Goal: Information Seeking & Learning: Learn about a topic

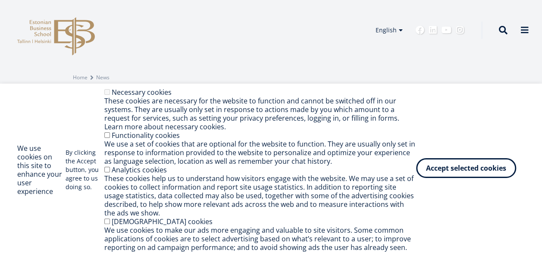
click at [416, 167] on button "Accept selected cookies" at bounding box center [466, 168] width 100 height 20
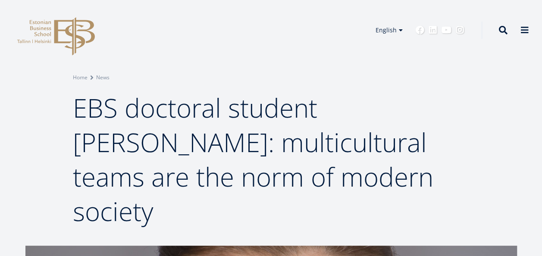
click at [139, 116] on span "EBS doctoral student [PERSON_NAME]: multicultural teams are the norm of modern …" at bounding box center [253, 159] width 360 height 139
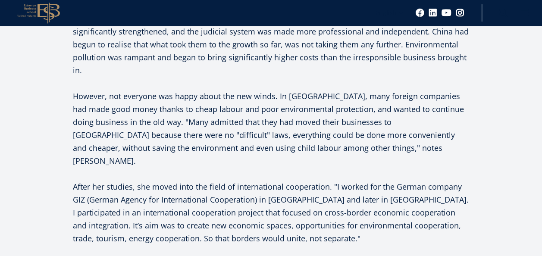
scroll to position [951, 0]
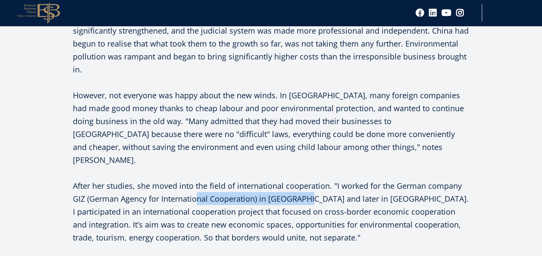
drag, startPoint x: 304, startPoint y: 100, endPoint x: 190, endPoint y: 101, distance: 114.6
click at [190, 179] on p "After her studies, she moved into the field of international cooperation. "I wo…" at bounding box center [271, 211] width 396 height 65
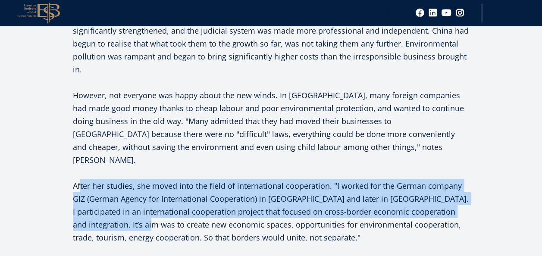
drag, startPoint x: 80, startPoint y: 89, endPoint x: 135, endPoint y: 134, distance: 71.0
click at [135, 179] on p "After her studies, she moved into the field of international cooperation. "I wo…" at bounding box center [271, 211] width 396 height 65
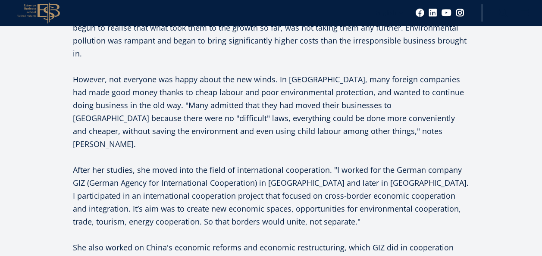
scroll to position [968, 0]
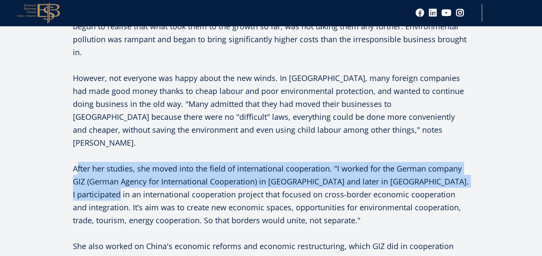
drag, startPoint x: 75, startPoint y: 79, endPoint x: 118, endPoint y: 102, distance: 48.0
click at [118, 162] on p "After her studies, she moved into the field of international cooperation. "I wo…" at bounding box center [271, 194] width 396 height 65
drag, startPoint x: 118, startPoint y: 102, endPoint x: 105, endPoint y: 75, distance: 30.1
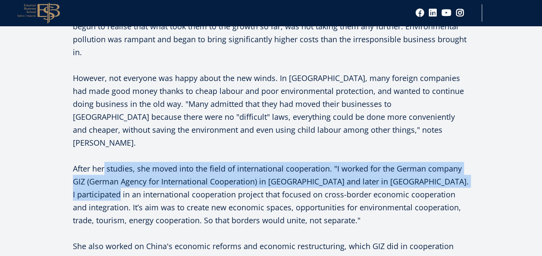
click at [105, 162] on p "After her studies, she moved into the field of international cooperation. "I wo…" at bounding box center [271, 194] width 396 height 65
click at [73, 162] on p "After her studies, she moved into the field of international cooperation. "I wo…" at bounding box center [271, 194] width 396 height 65
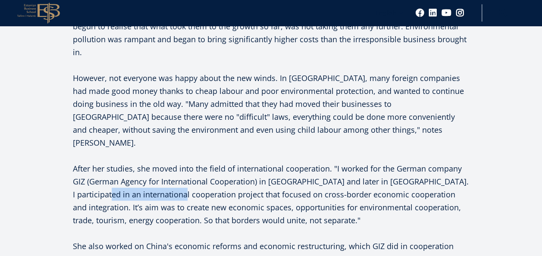
drag, startPoint x: 109, startPoint y: 99, endPoint x: 187, endPoint y: 104, distance: 78.6
click at [187, 162] on p "After her studies, she moved into the field of international cooperation. "I wo…" at bounding box center [271, 194] width 396 height 65
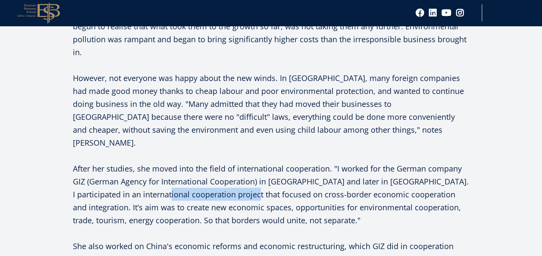
drag, startPoint x: 171, startPoint y: 101, endPoint x: 255, endPoint y: 103, distance: 84.1
click at [255, 162] on p "After her studies, she moved into the field of international cooperation. "I wo…" at bounding box center [271, 194] width 396 height 65
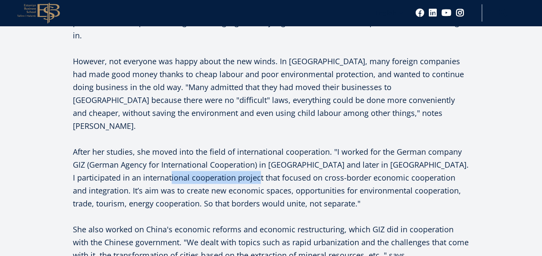
scroll to position [985, 0]
click at [180, 145] on p "After her studies, she moved into the field of international cooperation. "I wo…" at bounding box center [271, 177] width 396 height 65
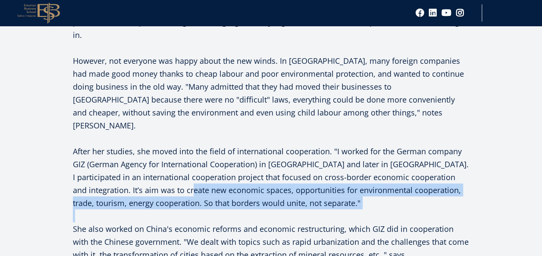
drag, startPoint x: 180, startPoint y: 99, endPoint x: 187, endPoint y: 117, distance: 19.0
click at [187, 209] on p at bounding box center [271, 215] width 396 height 13
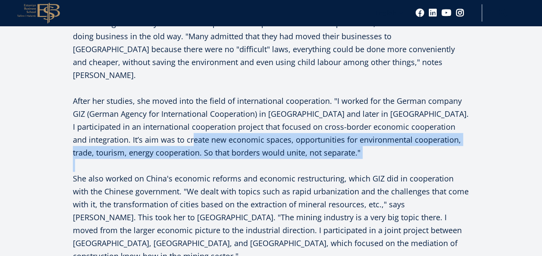
scroll to position [1037, 0]
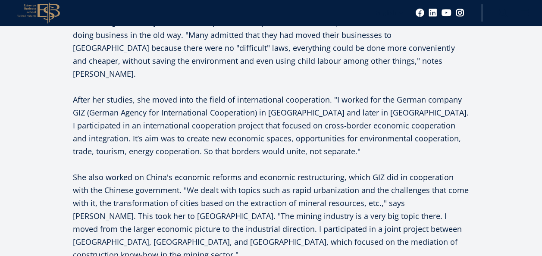
click at [109, 171] on p "She also worked on China's economic reforms and economic restructuring, which G…" at bounding box center [271, 216] width 396 height 90
click at [258, 171] on p "She also worked on China's economic reforms and economic restructuring, which G…" at bounding box center [271, 216] width 396 height 90
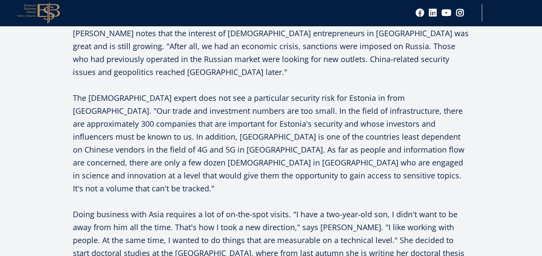
scroll to position [1379, 0]
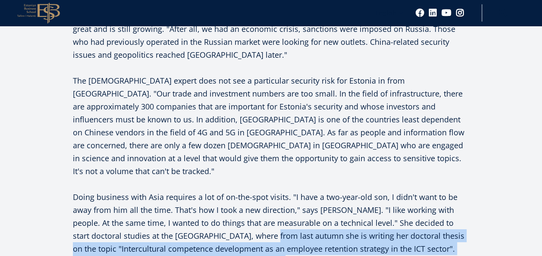
drag, startPoint x: 240, startPoint y: 102, endPoint x: 251, endPoint y: 146, distance: 45.4
click at [251, 146] on div "Estonian Business School's doctoral studies have two directions - academic and …" at bounding box center [271, 35] width 396 height 1319
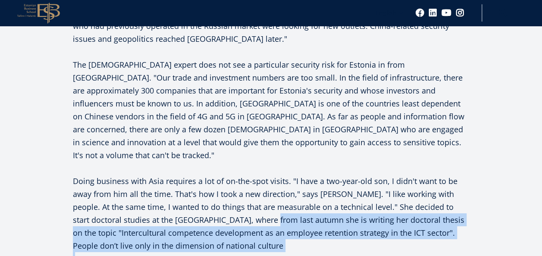
click at [251, 146] on div "Estonian Business School's doctoral studies have two directions - academic and …" at bounding box center [271, 19] width 396 height 1319
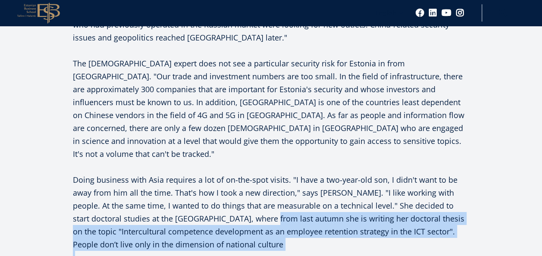
scroll to position [1413, 0]
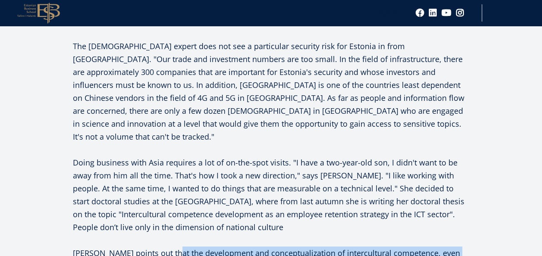
drag, startPoint x: 167, startPoint y: 123, endPoint x: 198, endPoint y: 157, distance: 46.4
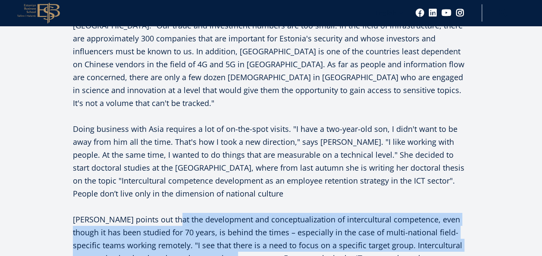
scroll to position [1448, 0]
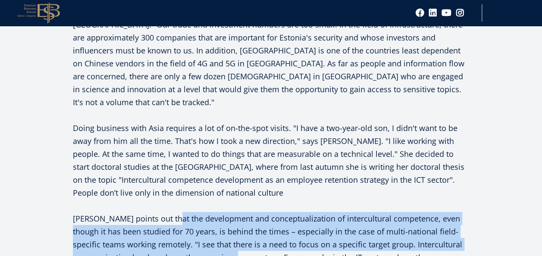
click at [125, 212] on p "[PERSON_NAME] points out that the development and conceptualization of intercul…" at bounding box center [271, 244] width 396 height 65
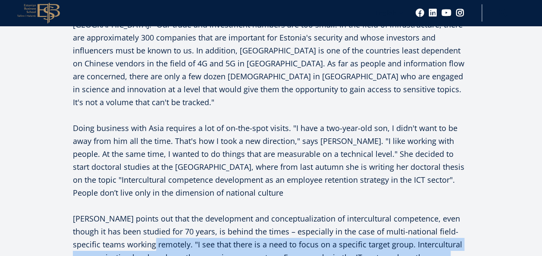
drag, startPoint x: 125, startPoint y: 109, endPoint x: 136, endPoint y: 139, distance: 31.1
click at [136, 212] on p "[PERSON_NAME] points out that the development and conceptualization of intercul…" at bounding box center [271, 244] width 396 height 65
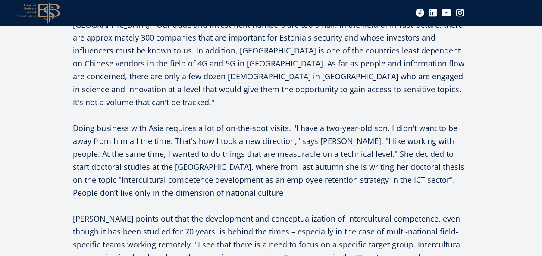
click at [142, 212] on p "[PERSON_NAME] points out that the development and conceptualization of intercul…" at bounding box center [271, 244] width 396 height 65
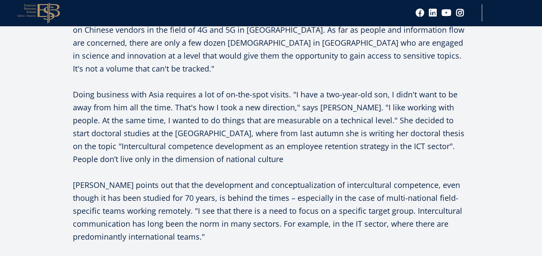
scroll to position [1482, 0]
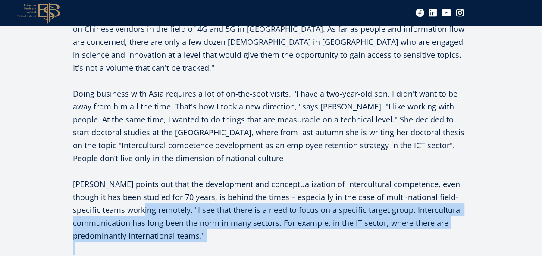
drag, startPoint x: 110, startPoint y: 72, endPoint x: 141, endPoint y: 118, distance: 55.3
click at [141, 242] on p at bounding box center [271, 248] width 396 height 13
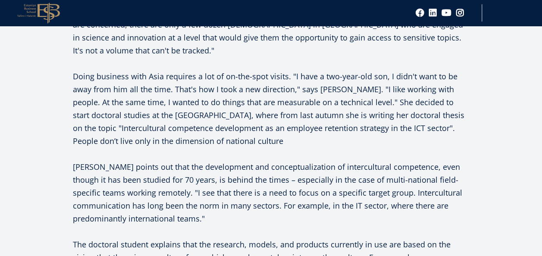
drag, startPoint x: 141, startPoint y: 118, endPoint x: 147, endPoint y: 147, distance: 29.4
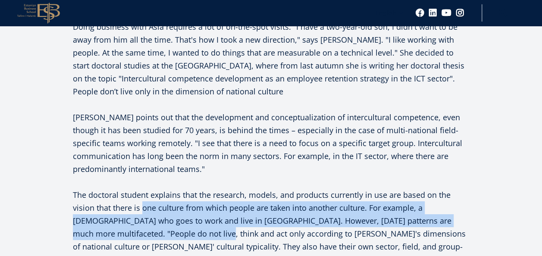
scroll to position [1551, 0]
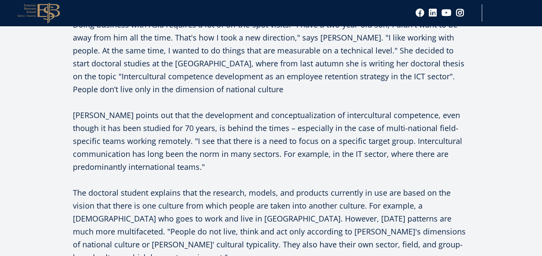
click at [184, 186] on p "The doctoral student explains that the research, models, and products currently…" at bounding box center [271, 225] width 396 height 78
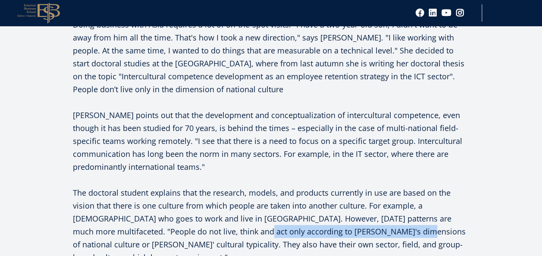
drag, startPoint x: 186, startPoint y: 97, endPoint x: 338, endPoint y: 102, distance: 152.6
click at [338, 186] on p "The doctoral student explains that the research, models, and products currently…" at bounding box center [271, 225] width 396 height 78
copy p "[PERSON_NAME]'s dimensions of national culture"
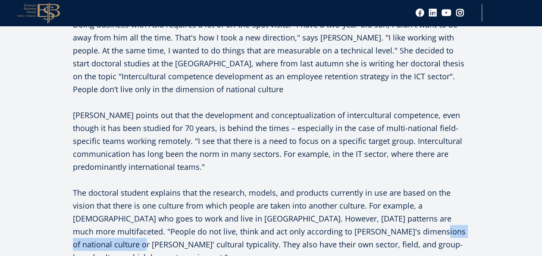
drag, startPoint x: 347, startPoint y: 96, endPoint x: 433, endPoint y: 101, distance: 85.5
click at [433, 186] on p "The doctoral student explains that the research, models, and products currently…" at bounding box center [271, 225] width 396 height 78
copy p "[PERSON_NAME]' cultural typicality"
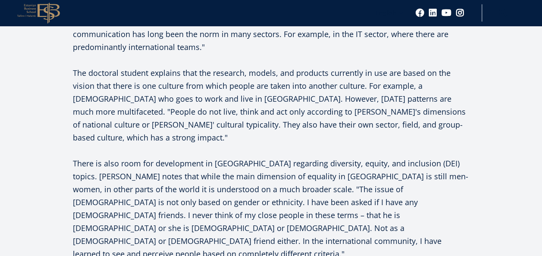
scroll to position [1672, 0]
